Goal: Navigation & Orientation: Find specific page/section

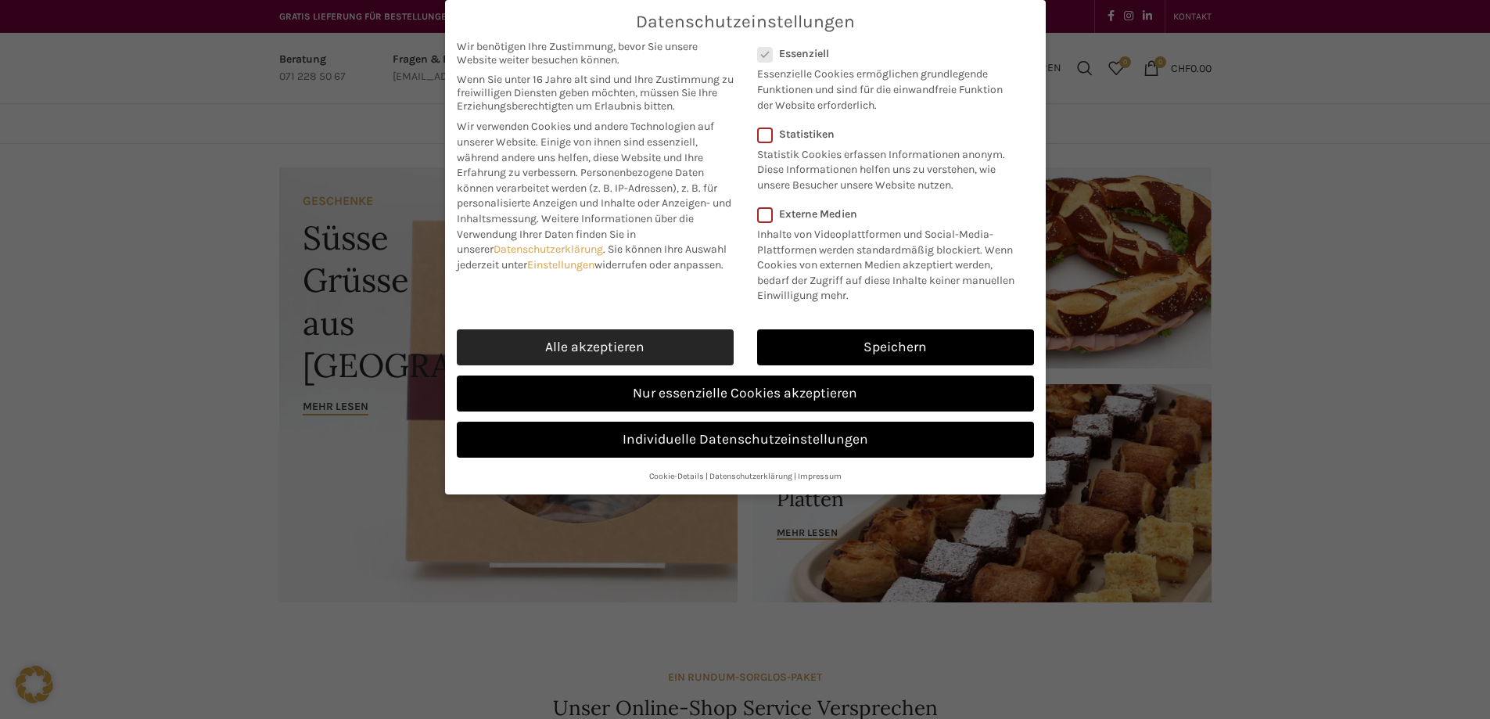
click at [609, 345] on link "Alle akzeptieren" at bounding box center [595, 347] width 277 height 36
checkbox input "true"
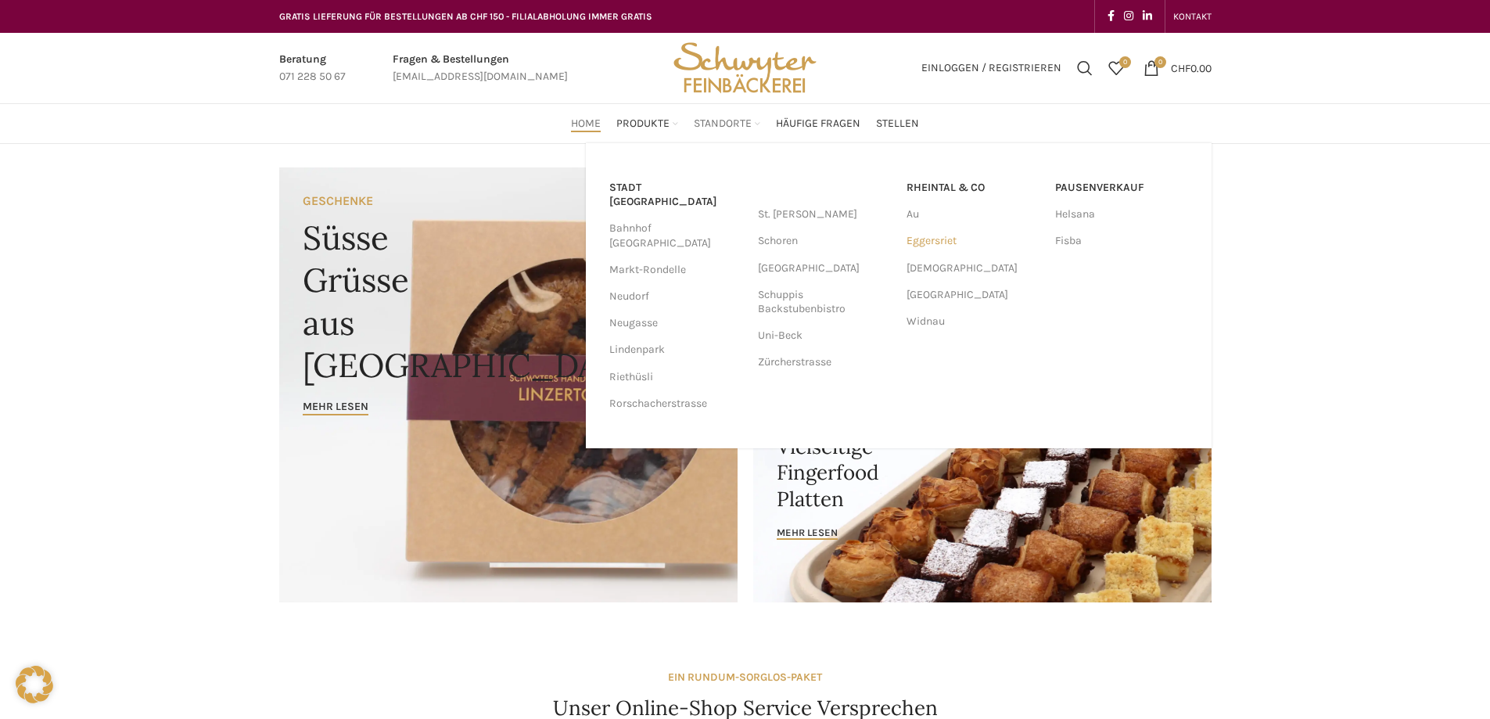
click at [921, 239] on link "Eggersriet" at bounding box center [973, 241] width 133 height 27
